Goal: Browse casually

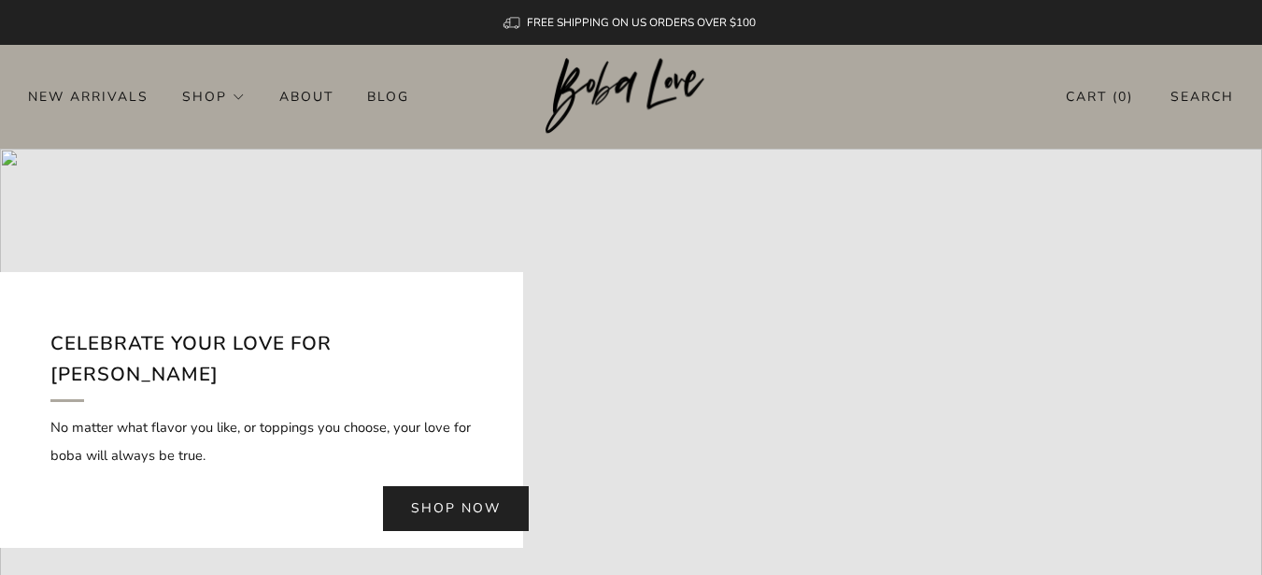
click at [750, 195] on div at bounding box center [631, 401] width 1262 height 504
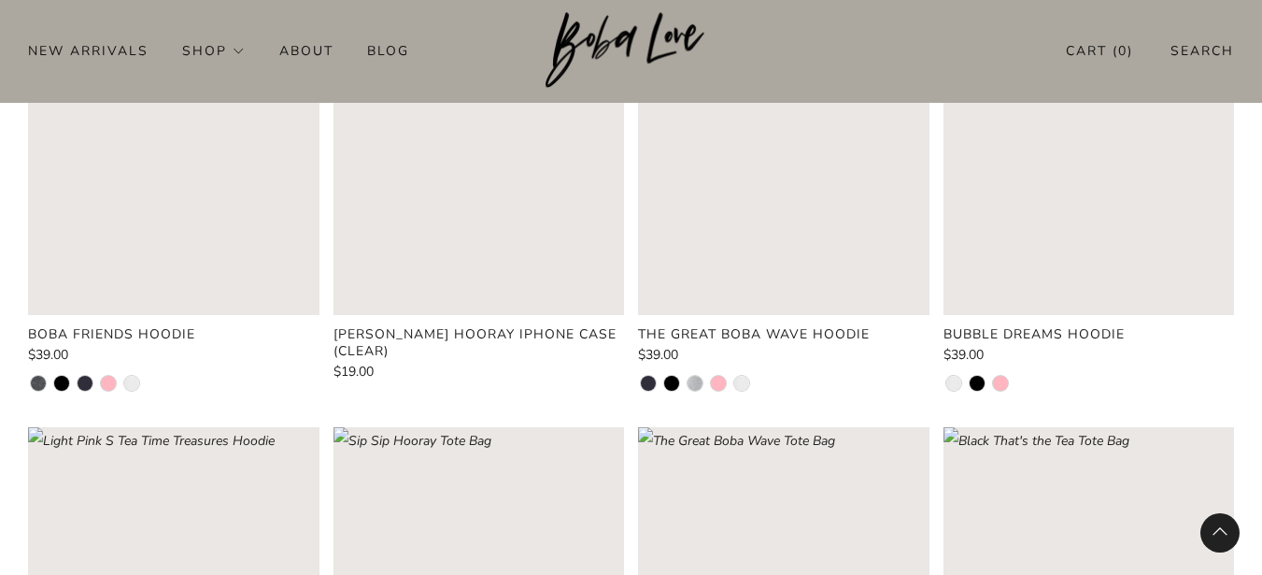
scroll to position [2579, 0]
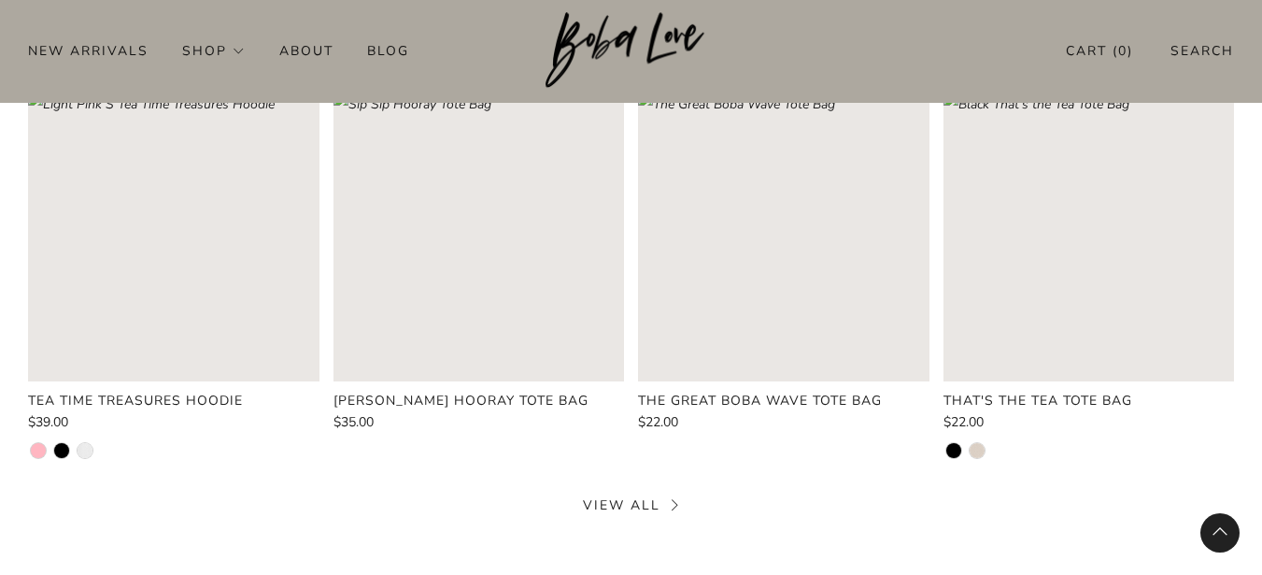
click at [743, 291] on rect "Loading image: The Great Boba Wave Tote Bag" at bounding box center [783, 236] width 291 height 291
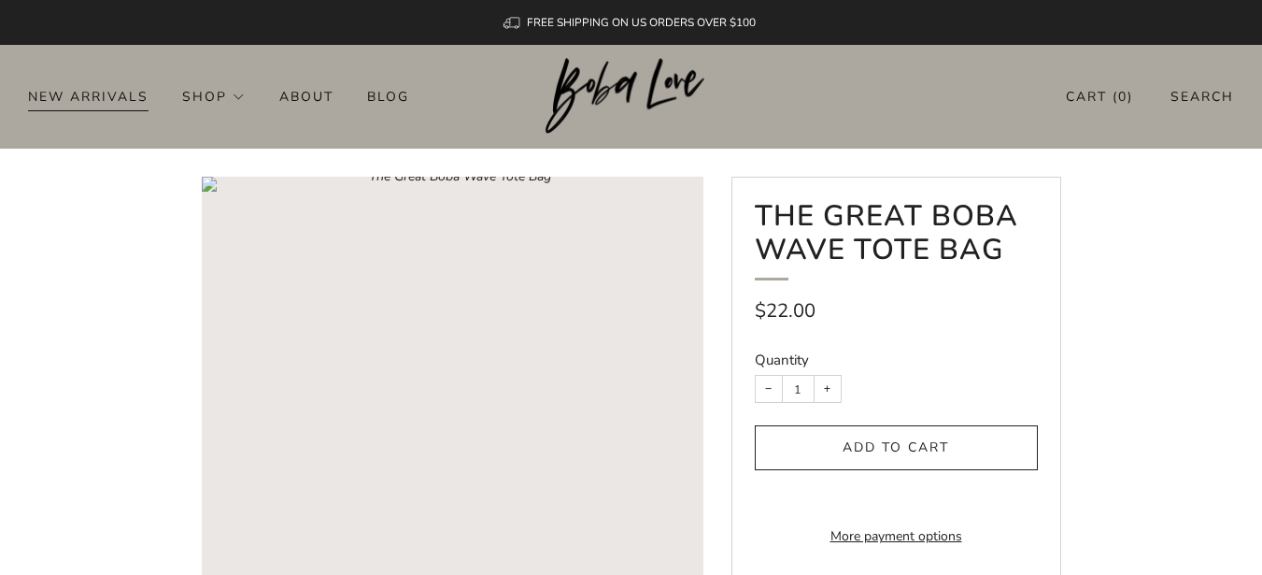
click at [43, 97] on link "New Arrivals" at bounding box center [88, 96] width 121 height 30
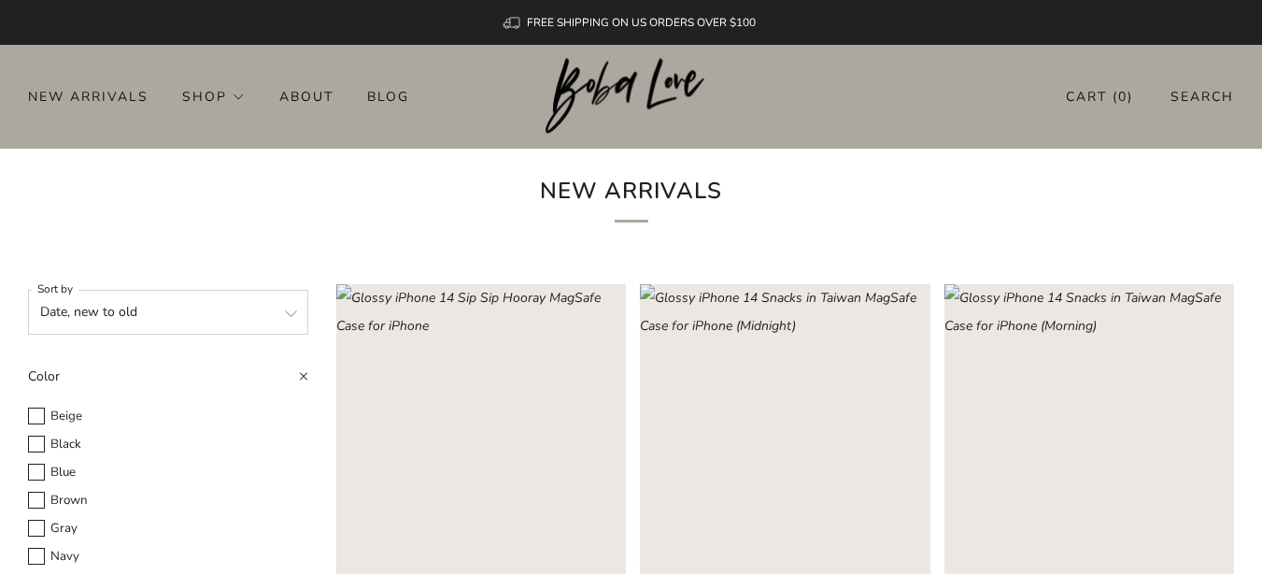
click at [1230, 19] on div "FREE SHIPPING ON US ORDERS OVER $100" at bounding box center [631, 22] width 1262 height 45
click at [646, 78] on img at bounding box center [631, 96] width 171 height 77
